Goal: Task Accomplishment & Management: Manage account settings

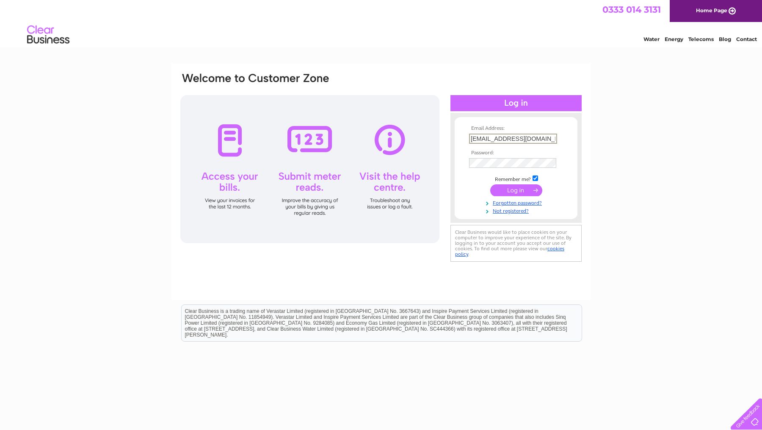
type input "e.viseux@laserclinics.co.uk"
click at [605, 179] on div "Email Address: e.viseux@laserclinics.co.uk Password:" at bounding box center [381, 254] width 762 height 382
click at [527, 202] on link "Forgotten password?" at bounding box center [517, 202] width 96 height 8
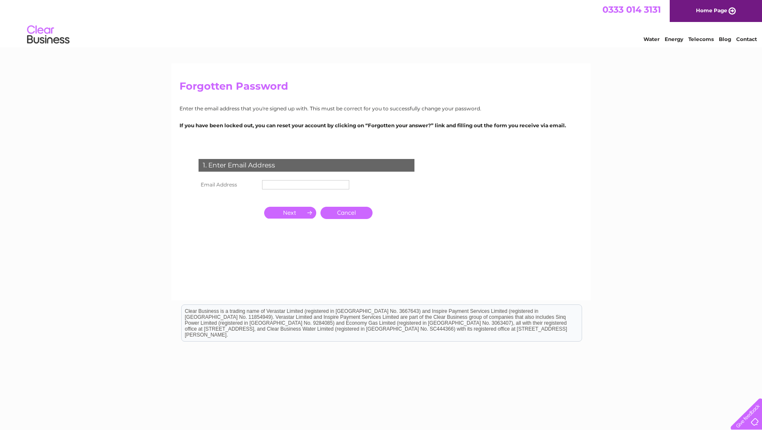
click at [298, 188] on input "text" at bounding box center [305, 184] width 87 height 9
type input "e.viseux"
click at [300, 217] on input "button" at bounding box center [290, 214] width 52 height 12
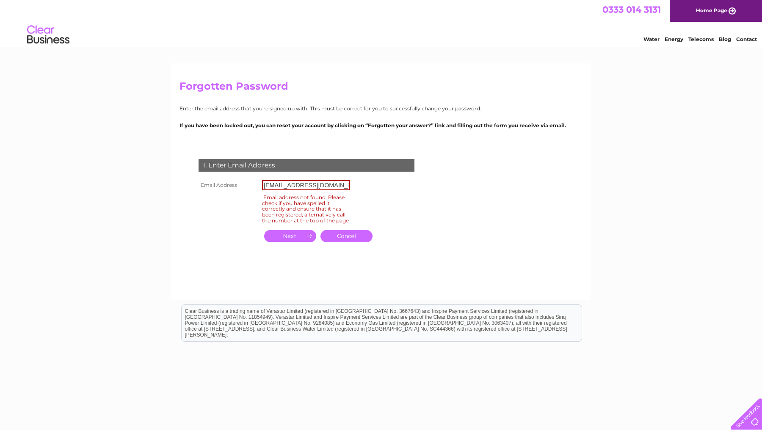
click at [314, 182] on input "e.viseux@laserclinics.co.uk" at bounding box center [306, 185] width 88 height 10
type input "hello.croydon@laserclinics.co.uk"
click input "submit" at bounding box center [0, 0] width 0 height 0
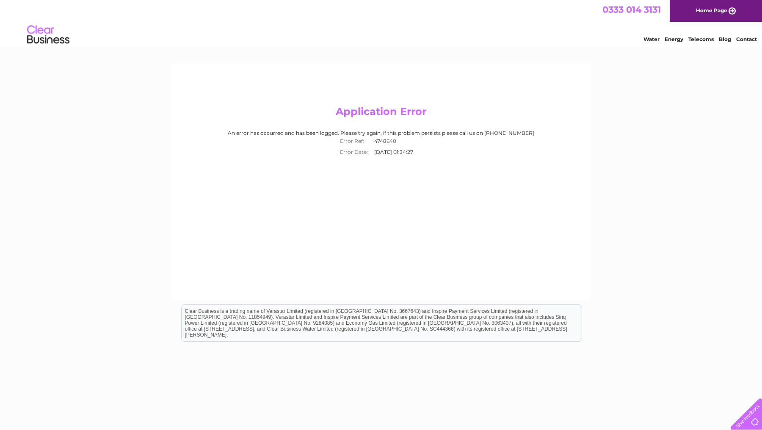
click at [721, 9] on link "Home Page" at bounding box center [716, 11] width 92 height 22
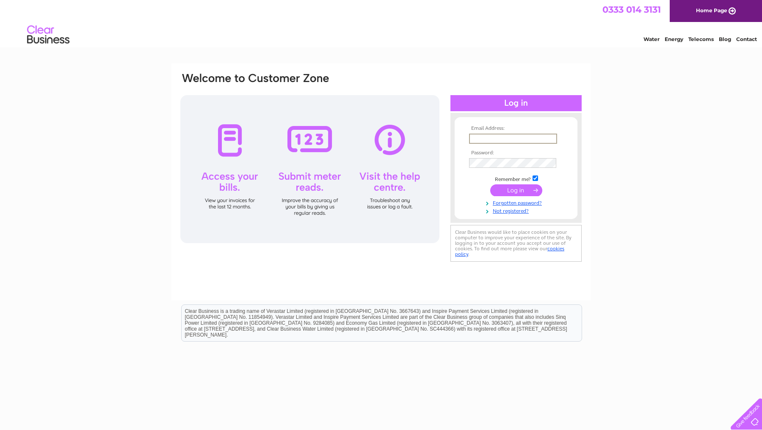
click at [489, 135] on input "text" at bounding box center [513, 139] width 88 height 10
type input "e"
type input "hello.croydon@laserclinics.co.uk"
click at [516, 190] on input "submit" at bounding box center [516, 191] width 52 height 12
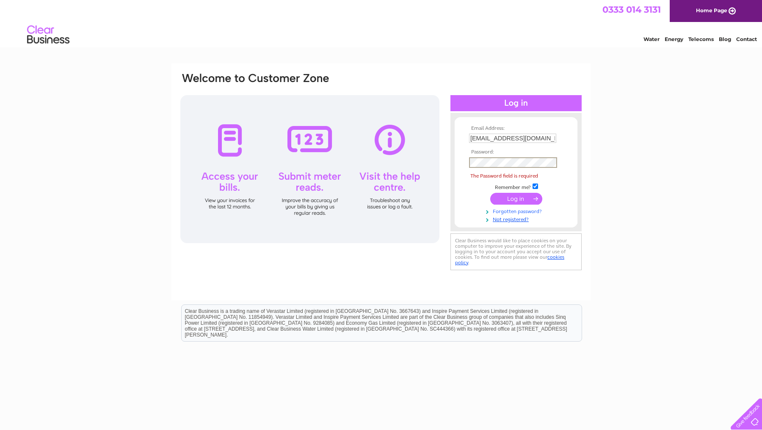
click at [526, 210] on link "Forgotten password?" at bounding box center [517, 211] width 96 height 8
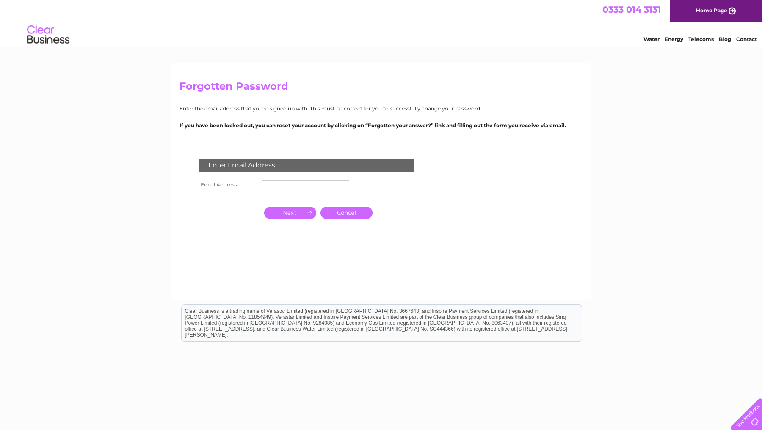
click at [313, 181] on input "text" at bounding box center [305, 184] width 87 height 9
click at [340, 184] on input "text" at bounding box center [306, 185] width 88 height 10
click at [304, 215] on input "button" at bounding box center [290, 214] width 52 height 12
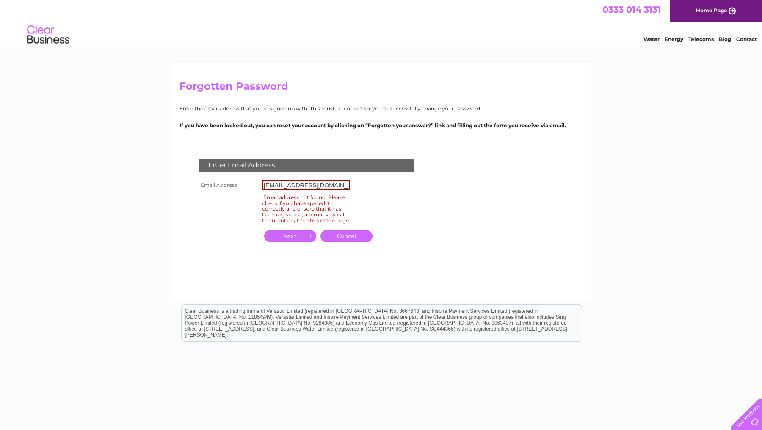
click at [319, 191] on td "[EMAIL_ADDRESS][DOMAIN_NAME]" at bounding box center [306, 185] width 92 height 14
click at [320, 184] on input "[EMAIL_ADDRESS][DOMAIN_NAME]" at bounding box center [306, 185] width 88 height 10
drag, startPoint x: 300, startPoint y: 185, endPoint x: 232, endPoint y: 183, distance: 68.6
click at [232, 183] on tr "Email Address [EMAIL_ADDRESS][DOMAIN_NAME]" at bounding box center [274, 185] width 156 height 14
type input "[EMAIL_ADDRESS][DOMAIN_NAME]"
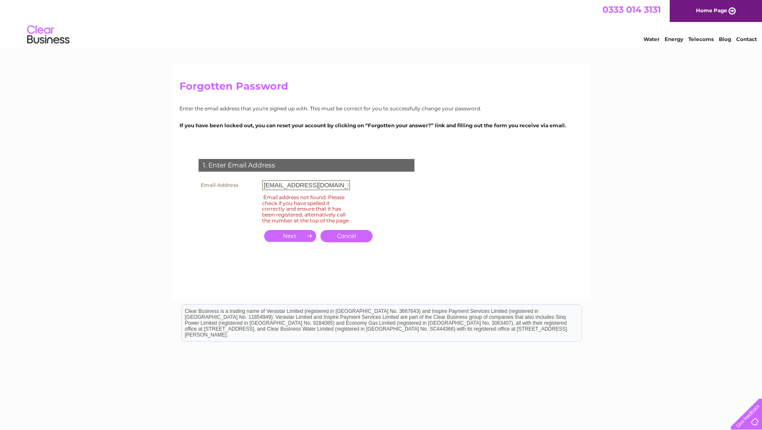
click at [300, 237] on input "button" at bounding box center [290, 236] width 52 height 12
